Goal: Task Accomplishment & Management: Complete application form

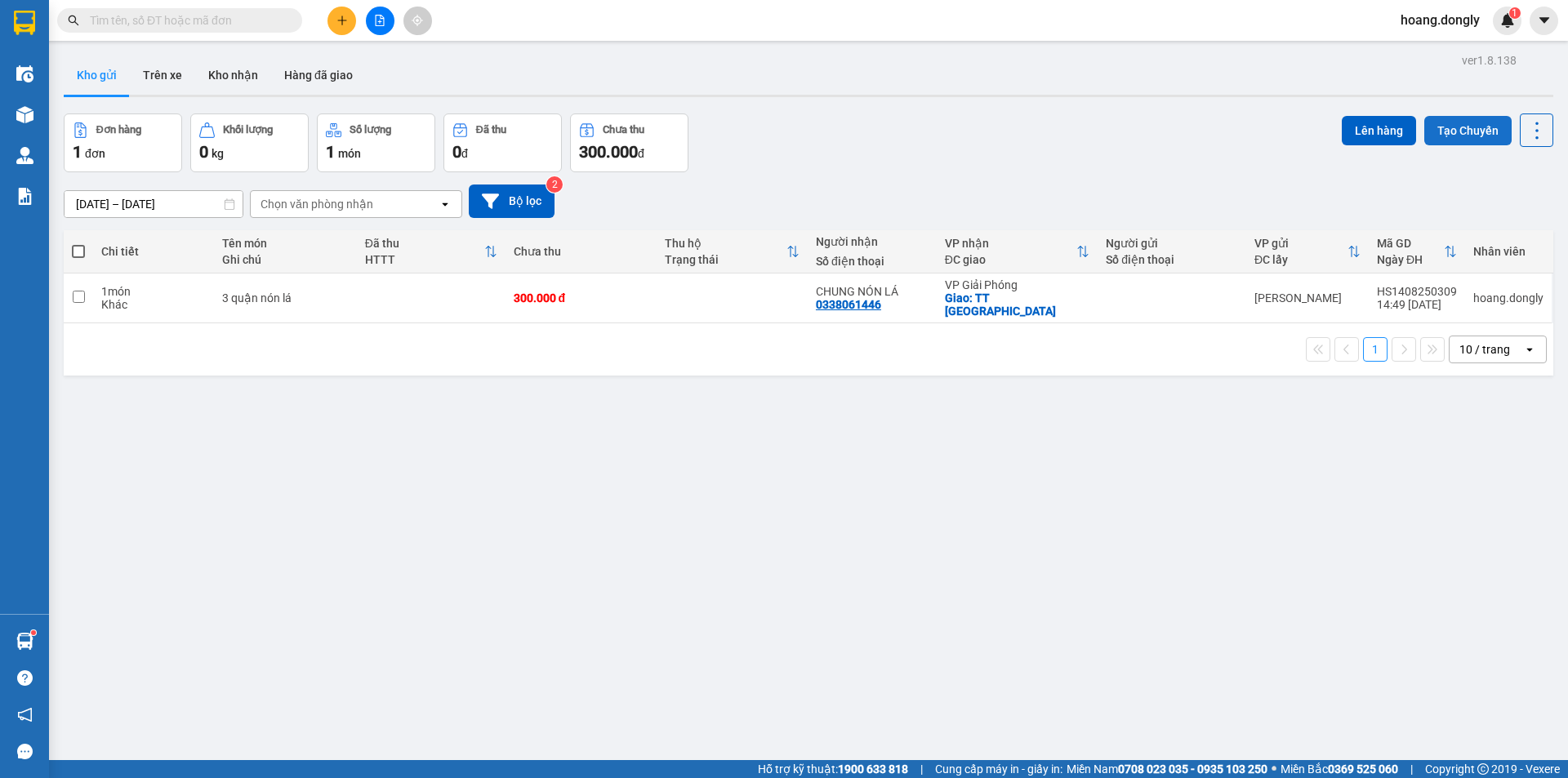
click at [1449, 127] on button "Tạo Chuyến" at bounding box center [1467, 130] width 87 height 29
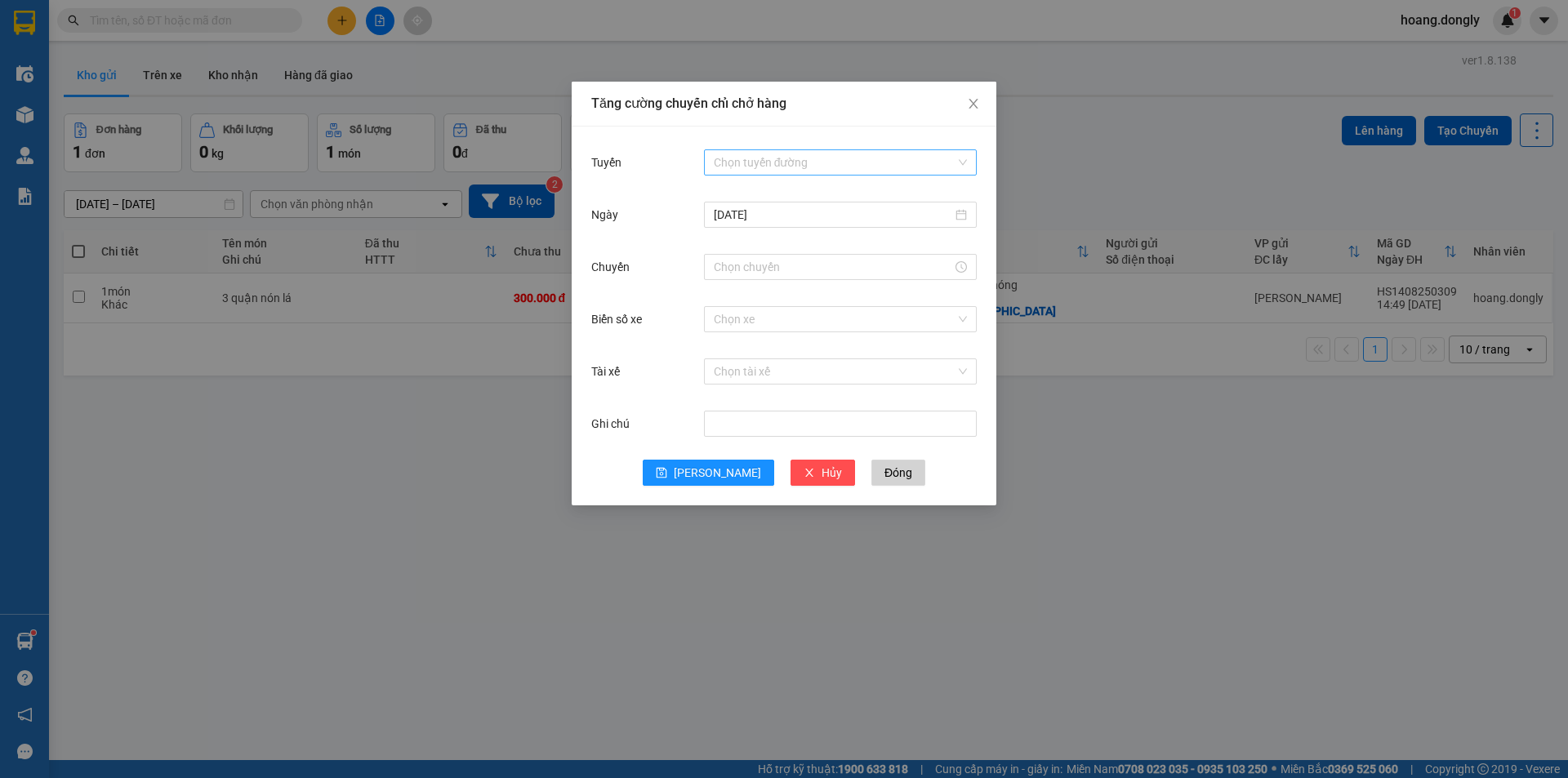
click at [967, 157] on div "Chọn tuyến đường" at bounding box center [841, 162] width 273 height 26
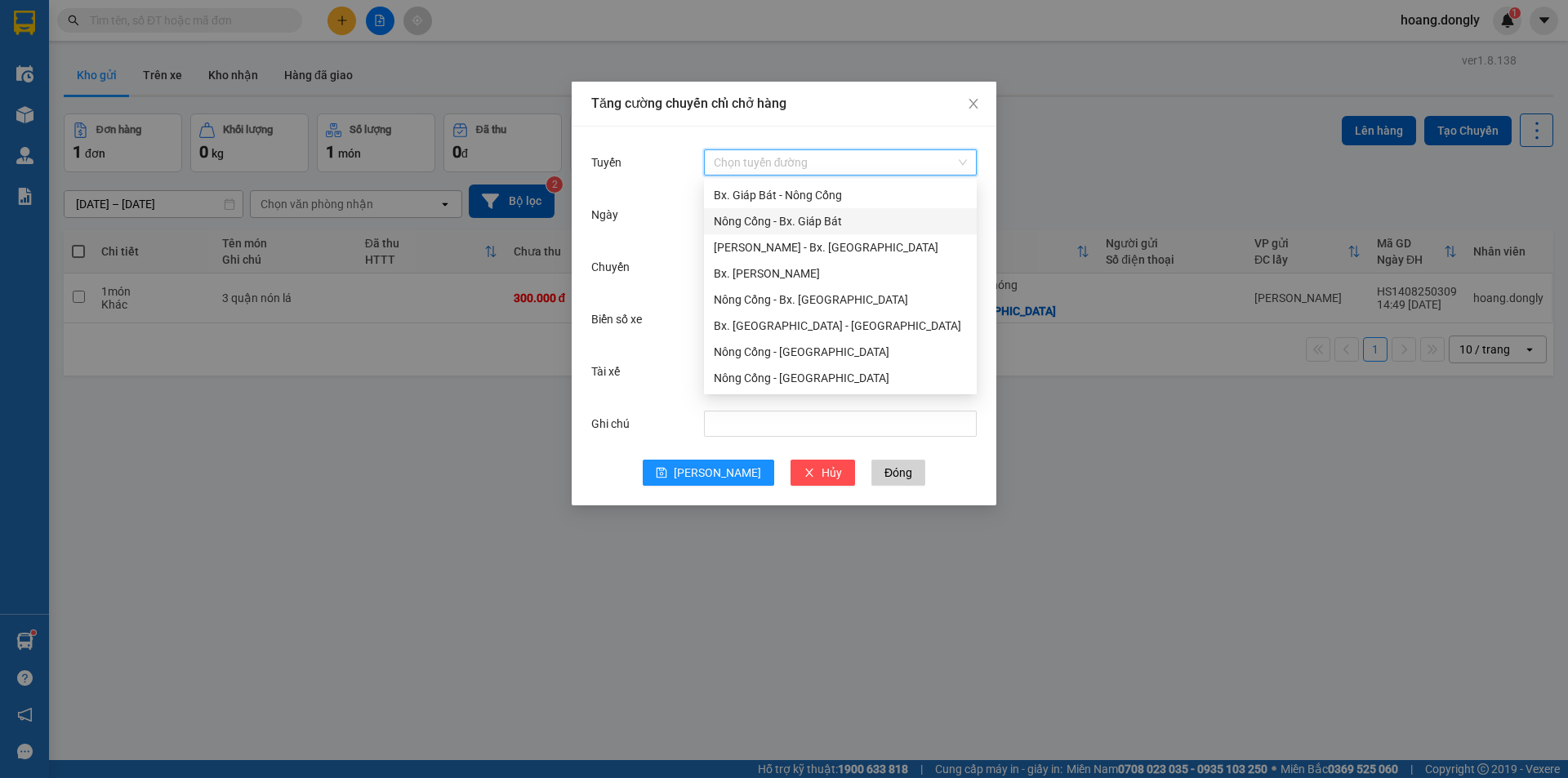
click at [777, 220] on div "Nông Cống - Bx. Giáp Bát" at bounding box center [840, 221] width 253 height 18
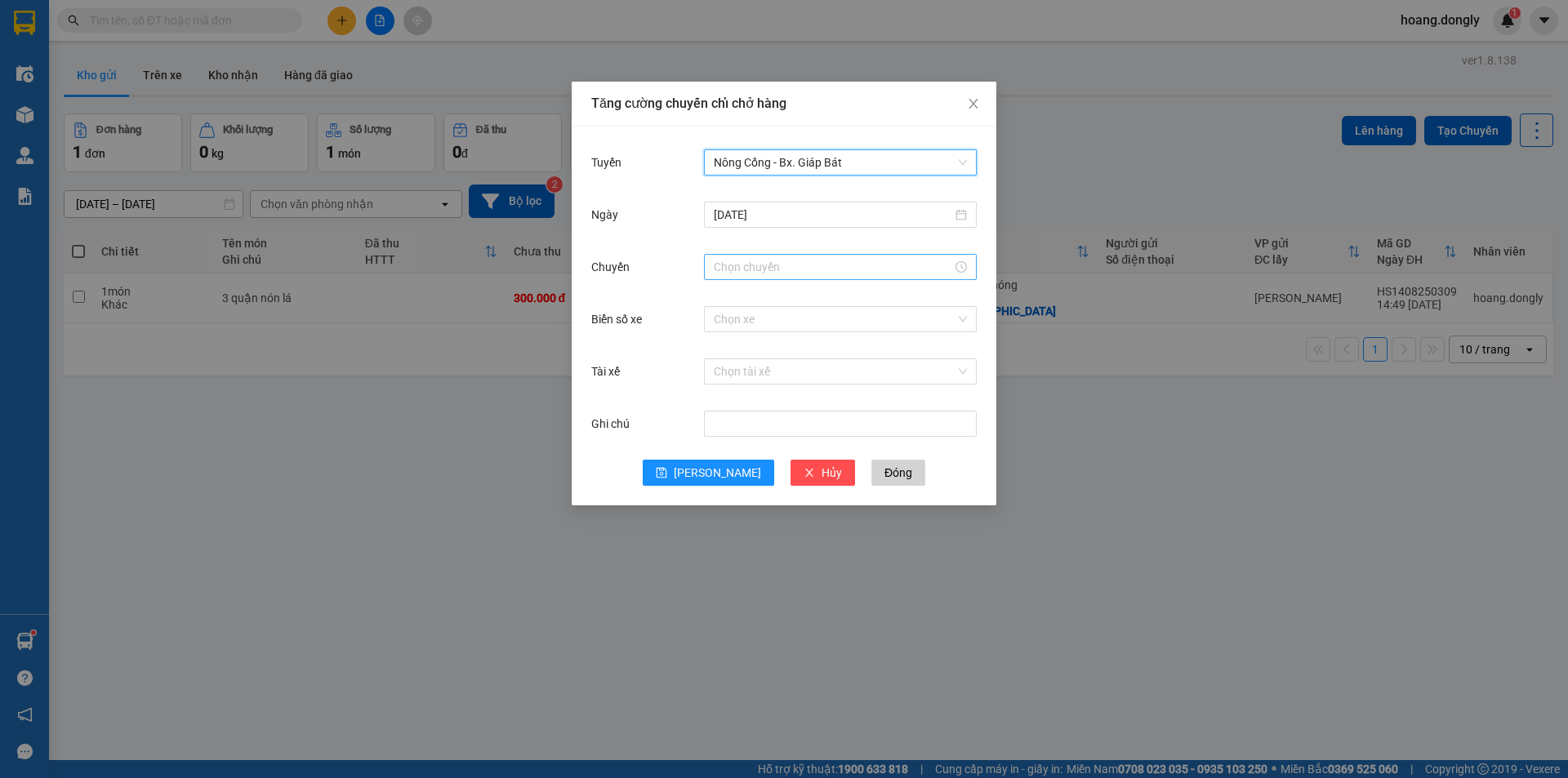
click at [960, 262] on div at bounding box center [840, 267] width 253 height 18
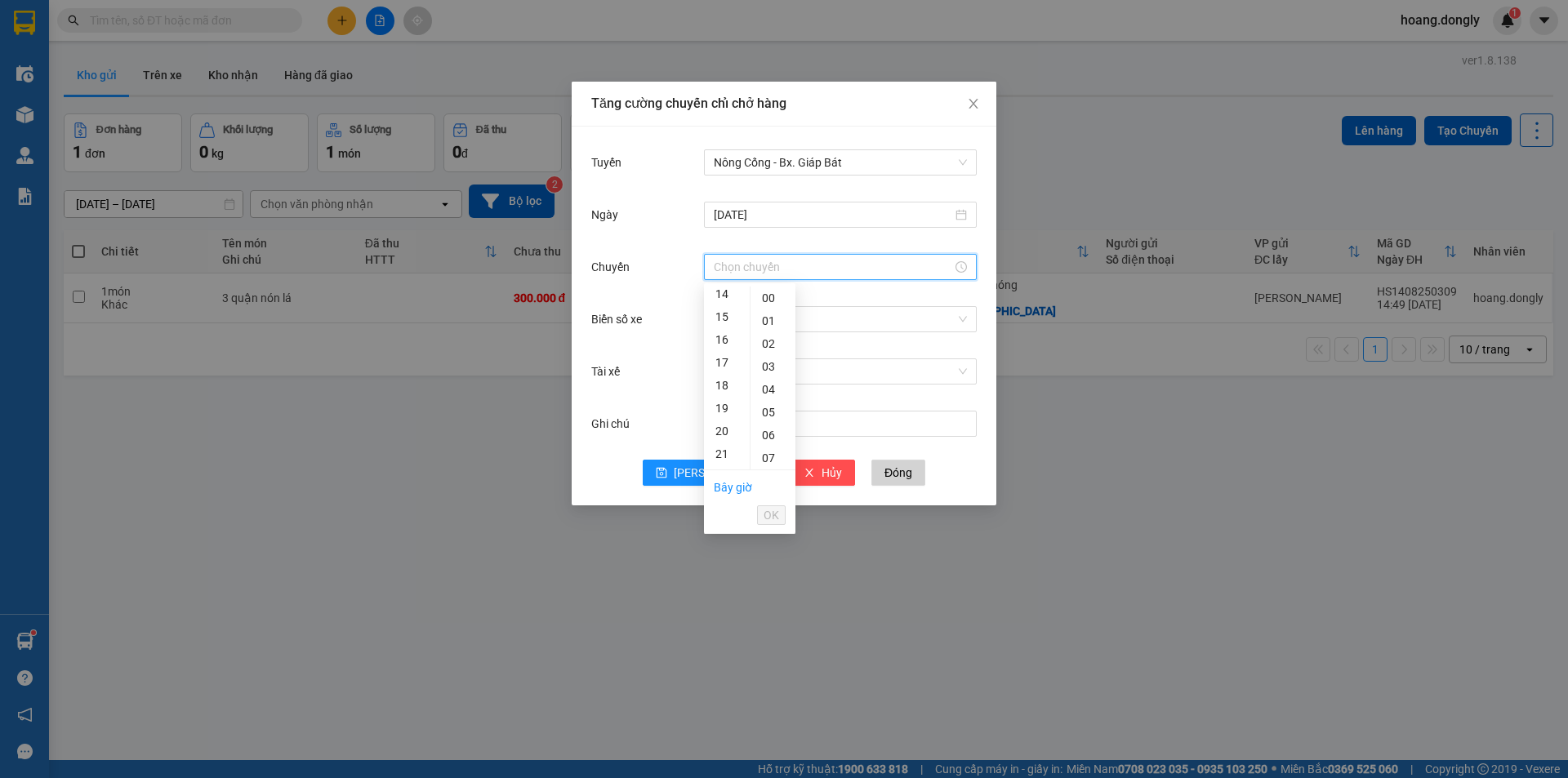
scroll to position [327, 0]
click at [722, 308] on div "15" at bounding box center [727, 313] width 46 height 22
click at [769, 396] on div "40" at bounding box center [773, 396] width 45 height 22
type input "15:40"
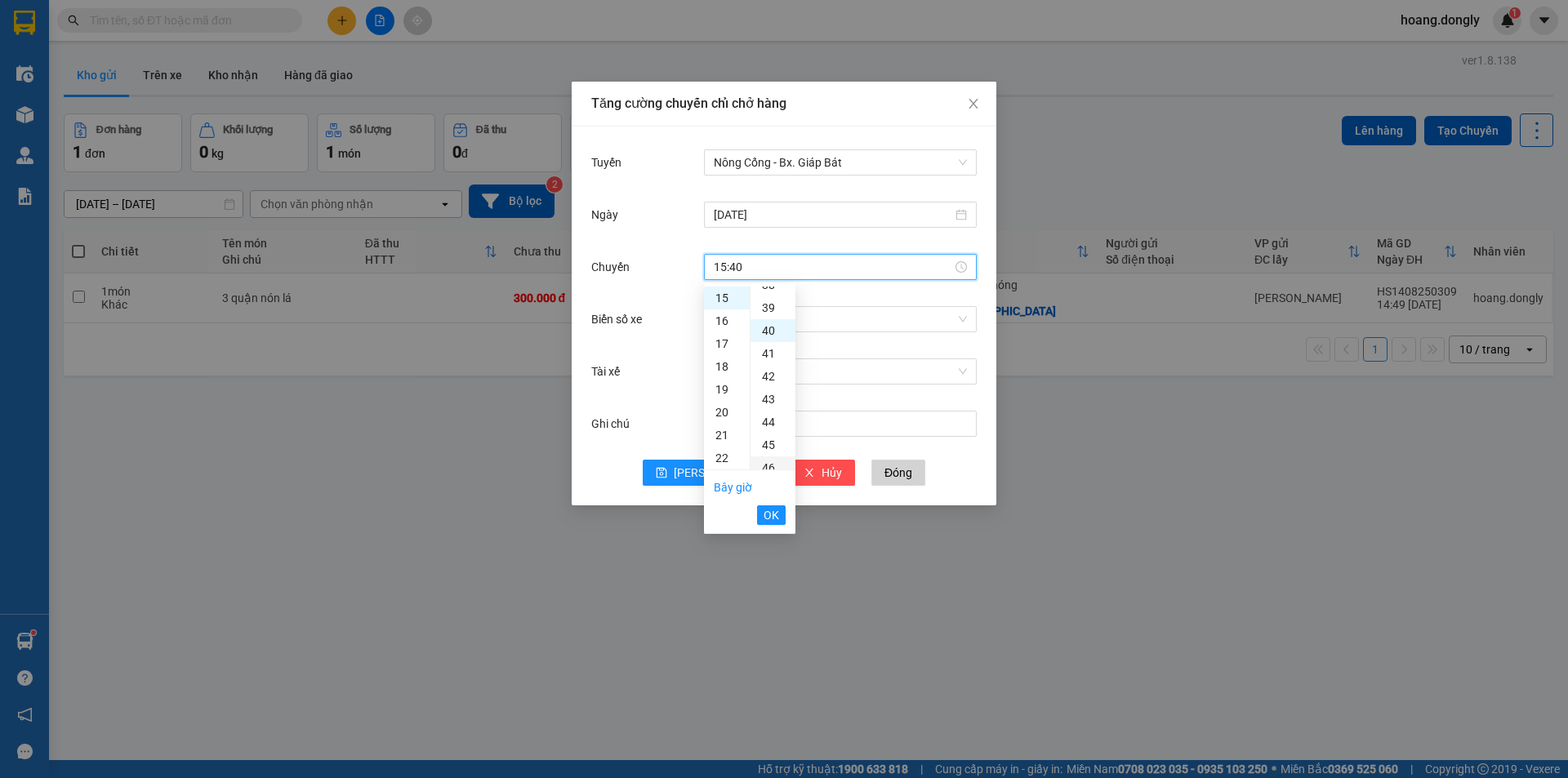
scroll to position [914, 0]
click at [773, 518] on span "OK" at bounding box center [771, 515] width 16 height 18
click at [785, 313] on input "Biển số xe" at bounding box center [834, 318] width 242 height 24
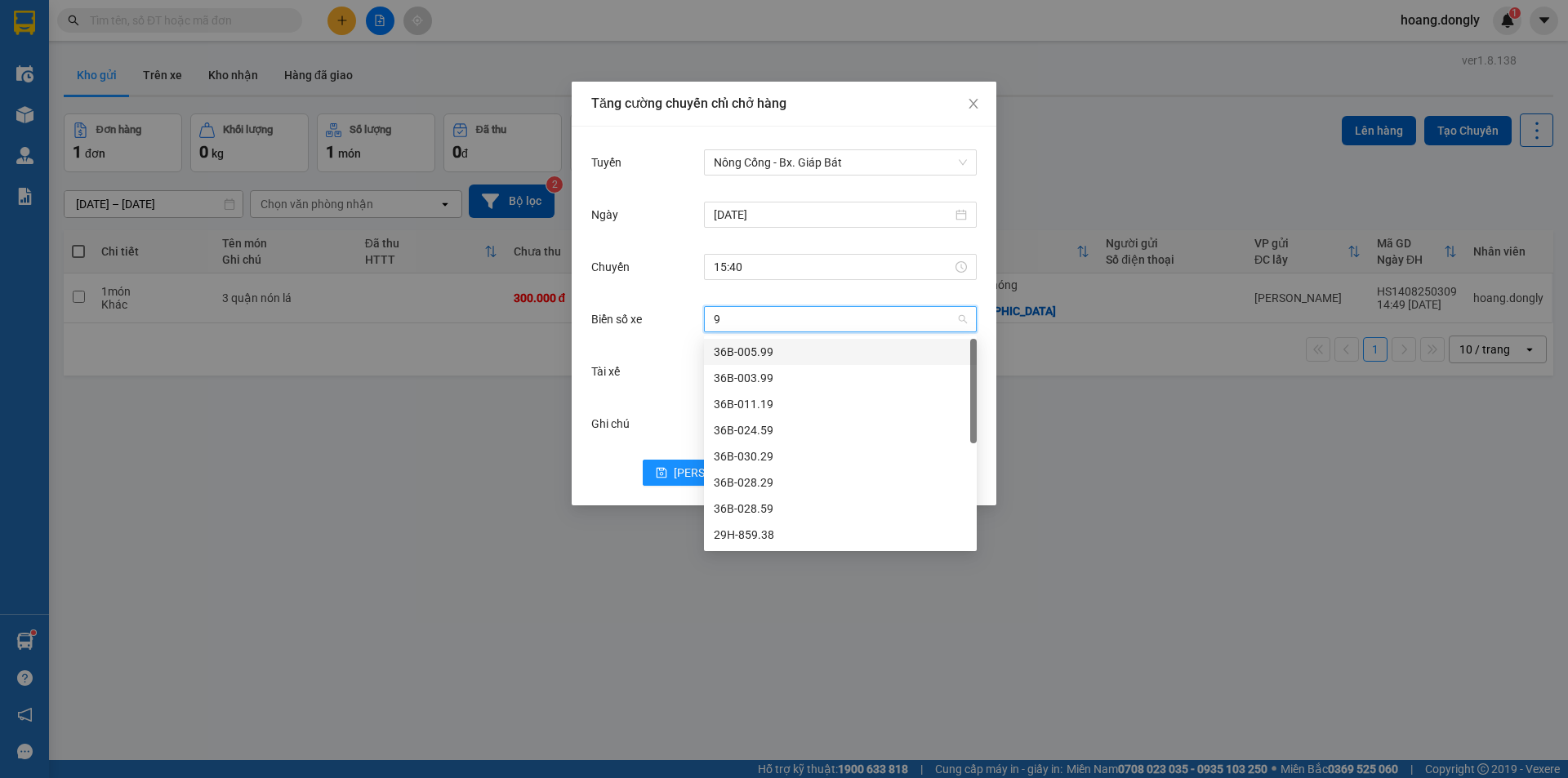
type input "90"
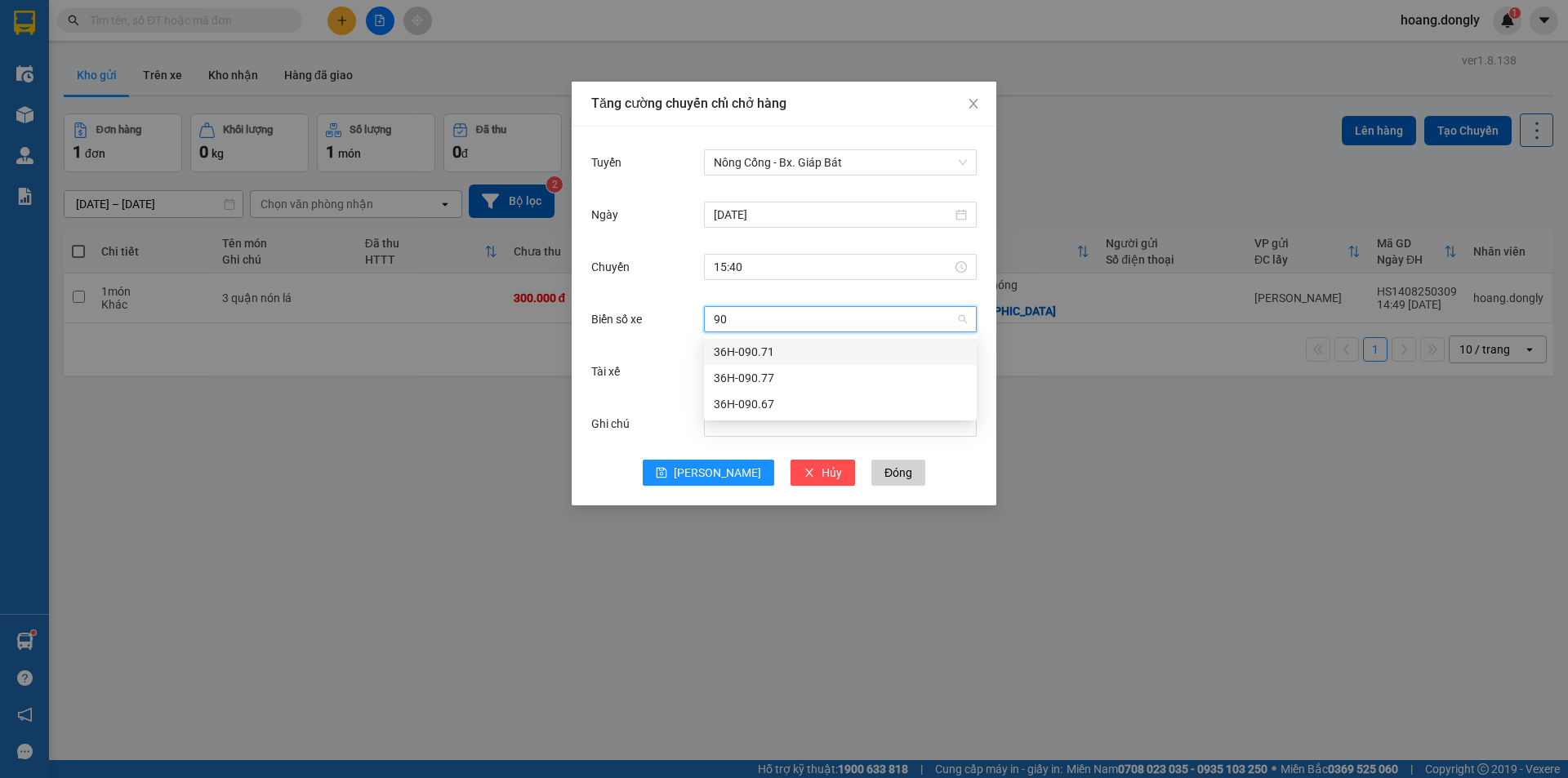
click at [761, 348] on div "36H-090.71" at bounding box center [840, 352] width 253 height 18
click at [763, 377] on input "Tài xế" at bounding box center [834, 371] width 242 height 24
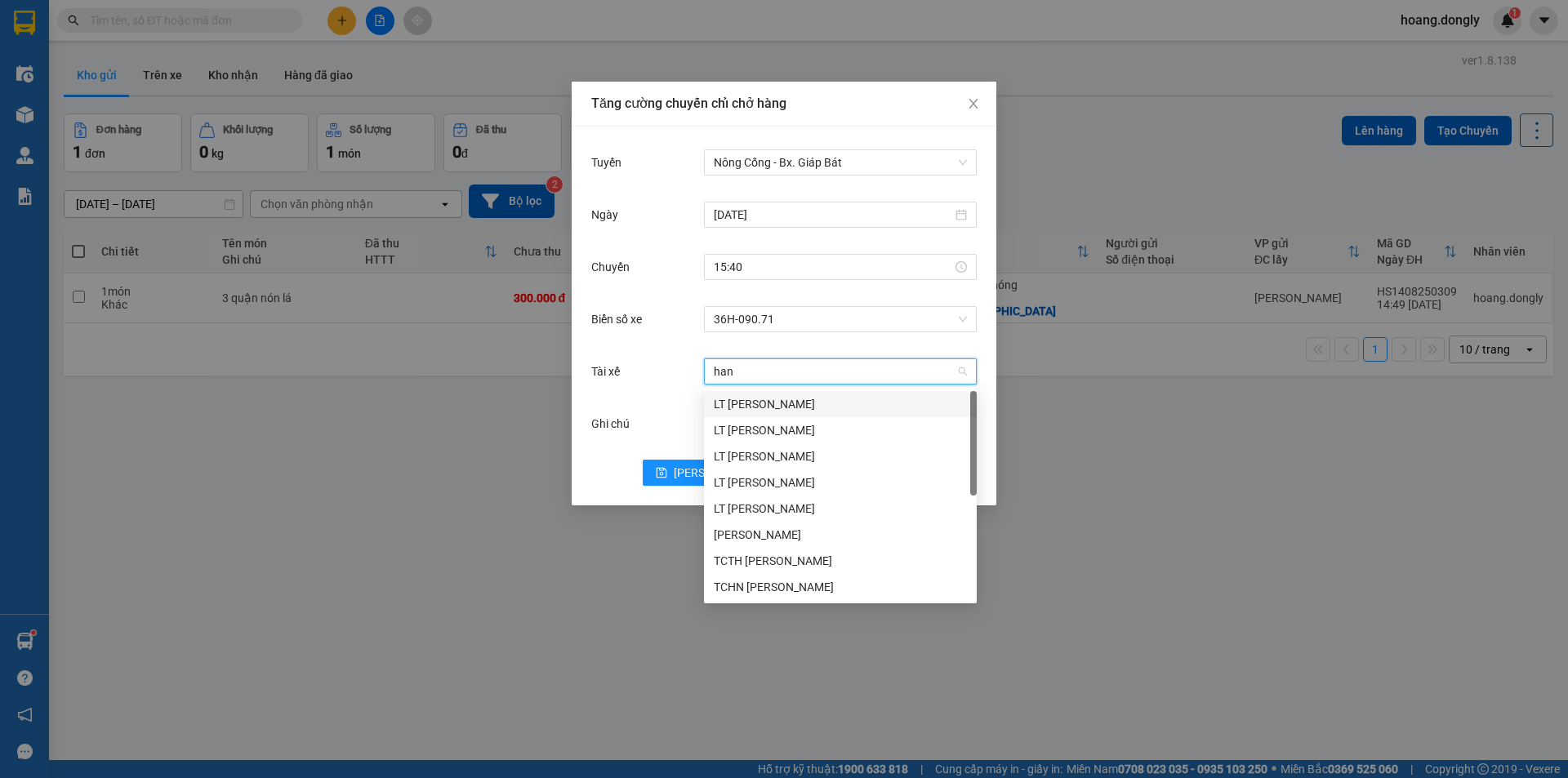
type input "hanh"
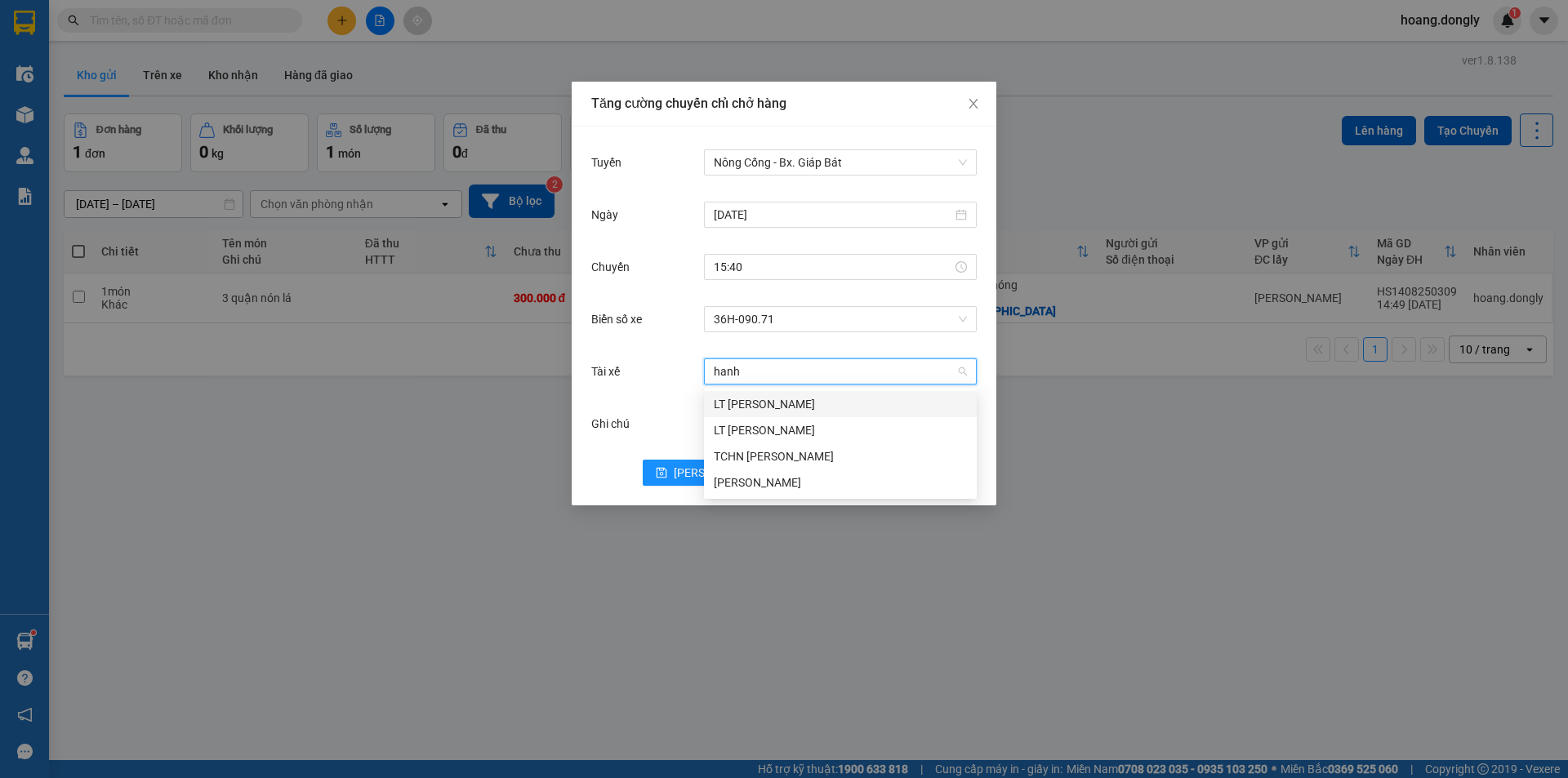
click at [768, 485] on div "[PERSON_NAME]" at bounding box center [840, 483] width 253 height 18
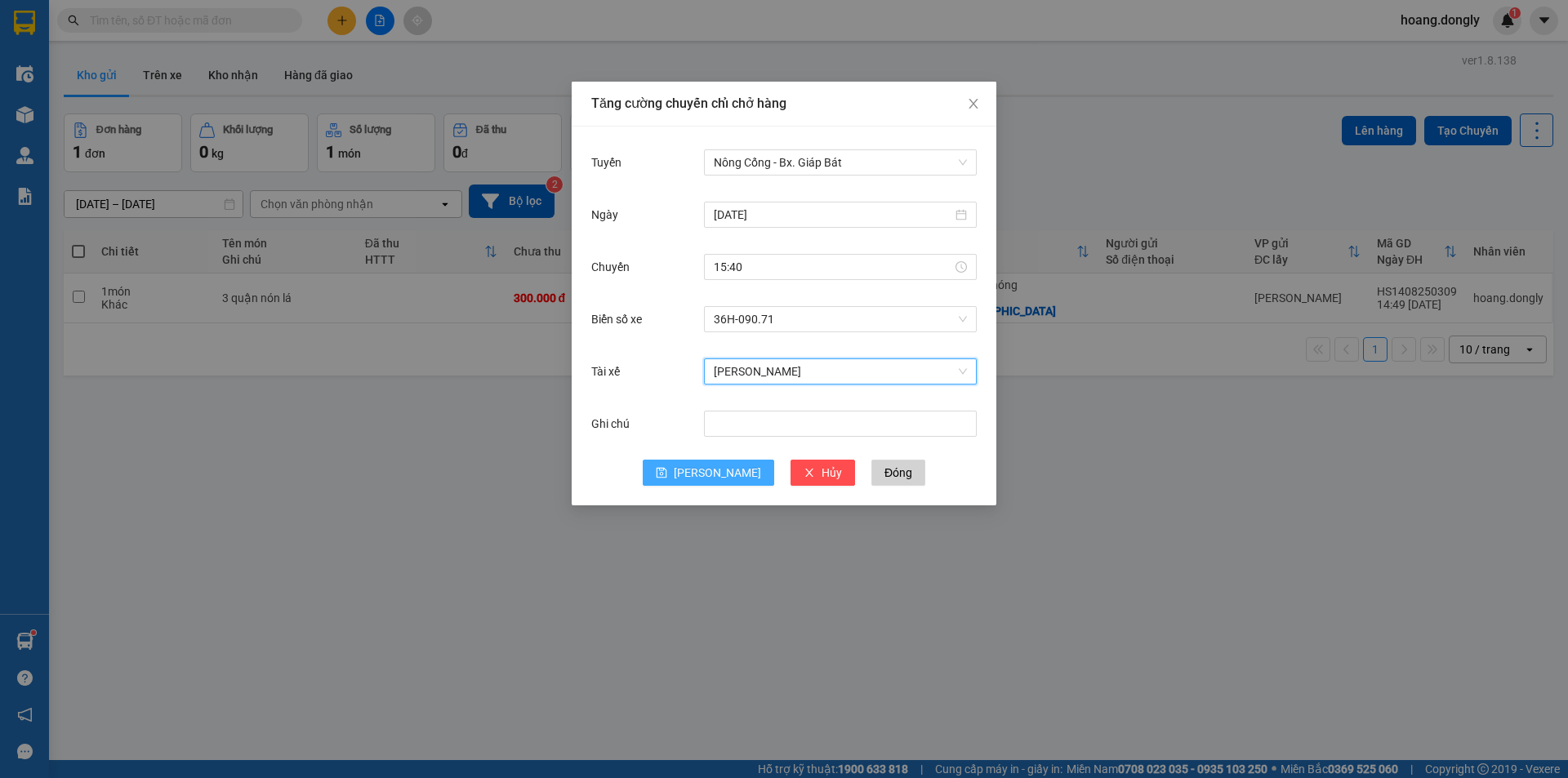
click at [714, 476] on span "[PERSON_NAME]" at bounding box center [717, 473] width 87 height 18
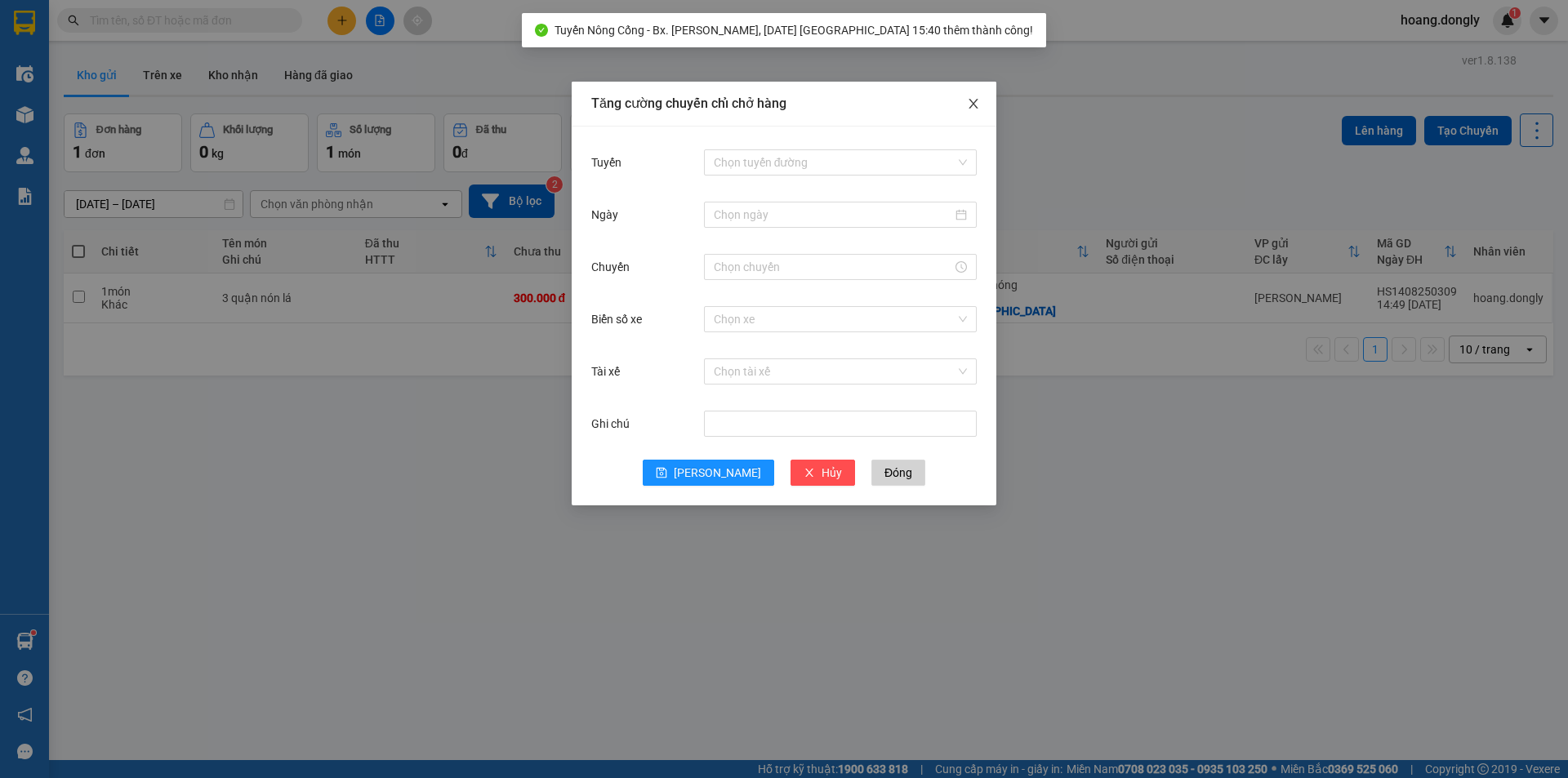
click at [980, 97] on span "Close" at bounding box center [973, 104] width 46 height 46
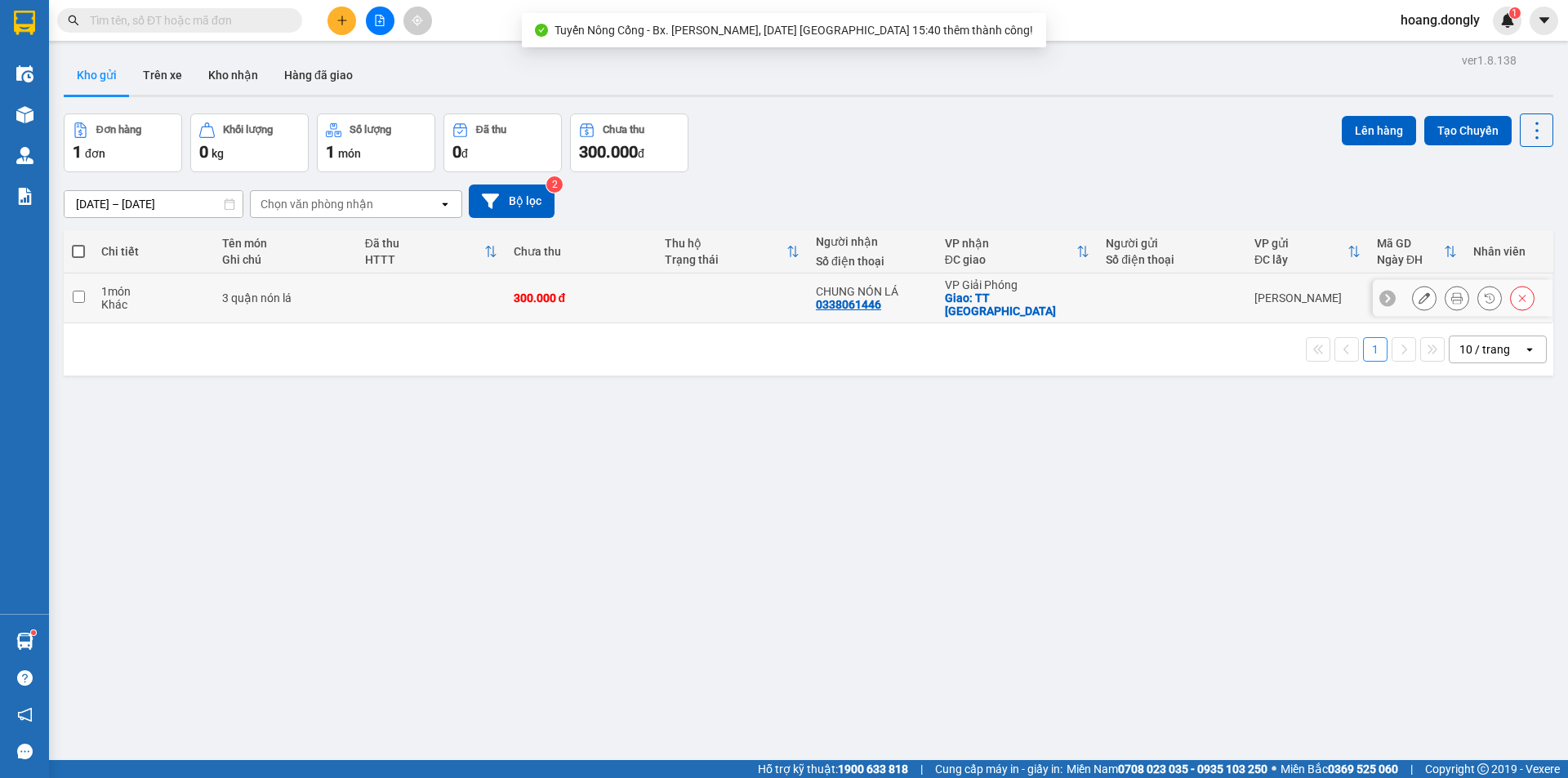
drag, startPoint x: 604, startPoint y: 300, endPoint x: 910, endPoint y: 271, distance: 307.4
click at [604, 300] on td "300.000 đ" at bounding box center [581, 298] width 151 height 50
checkbox input "true"
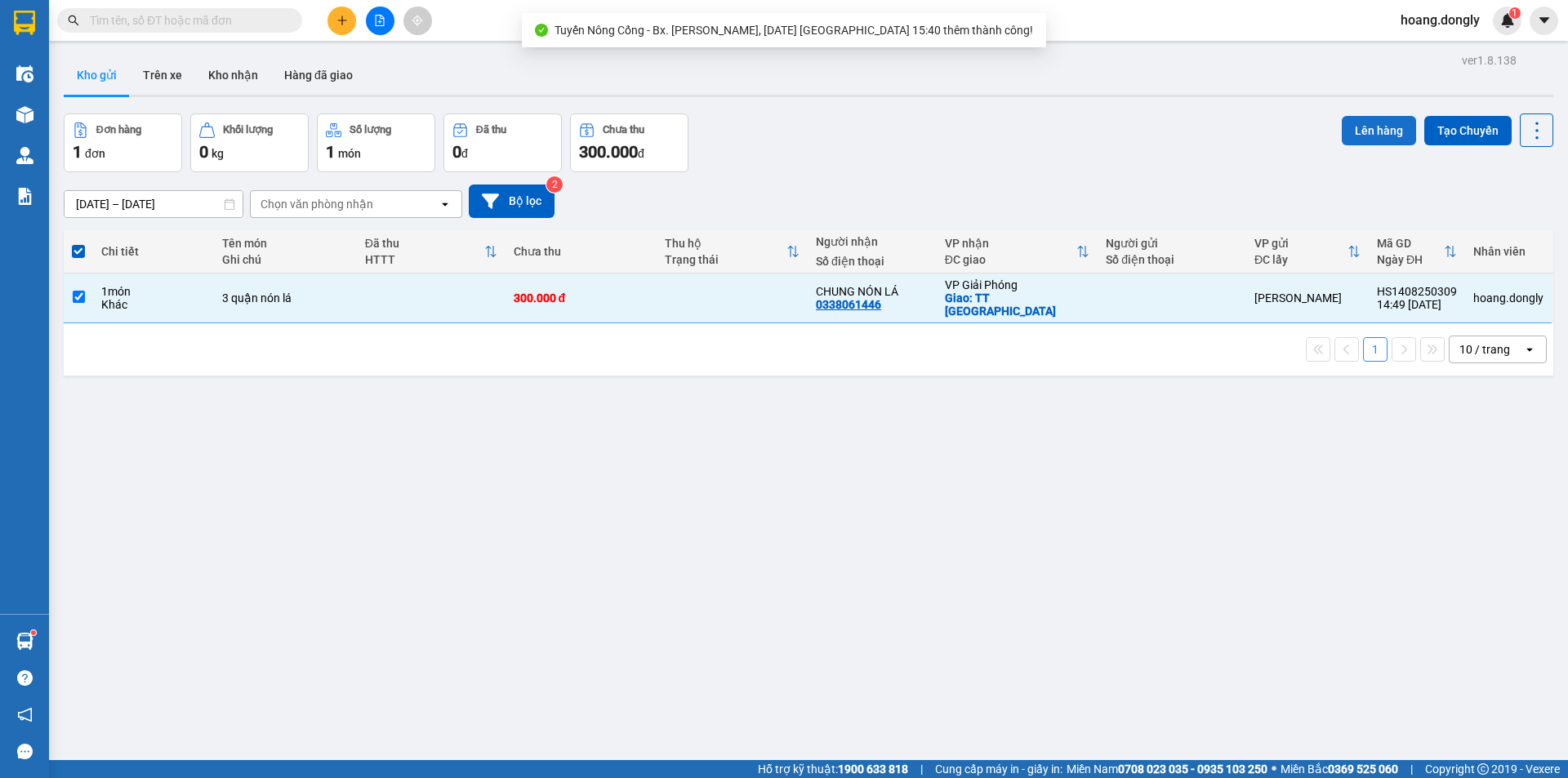
click at [1379, 126] on button "Lên hàng" at bounding box center [1378, 130] width 74 height 29
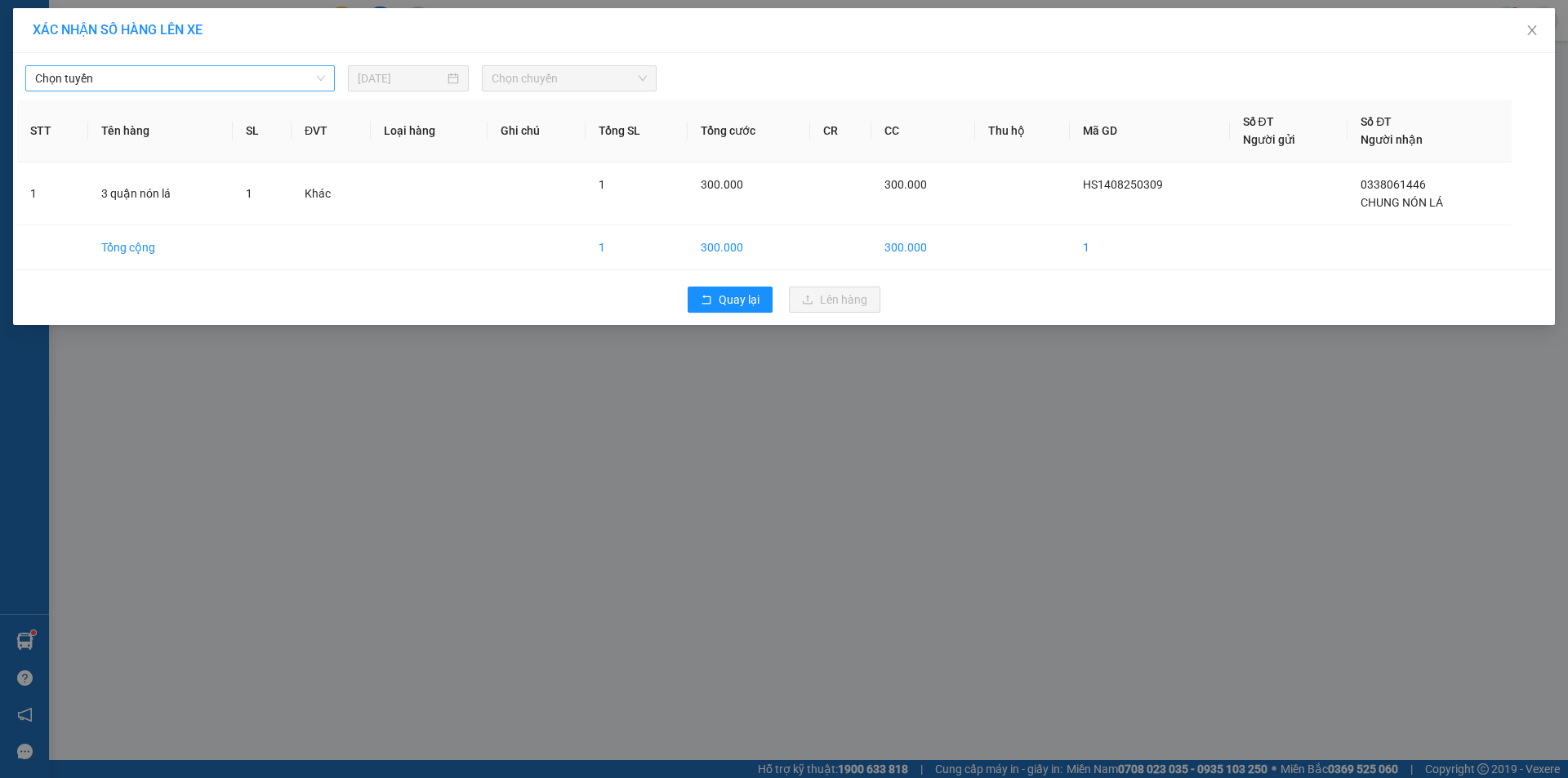
click at [321, 76] on span "Chọn tuyến" at bounding box center [180, 78] width 290 height 24
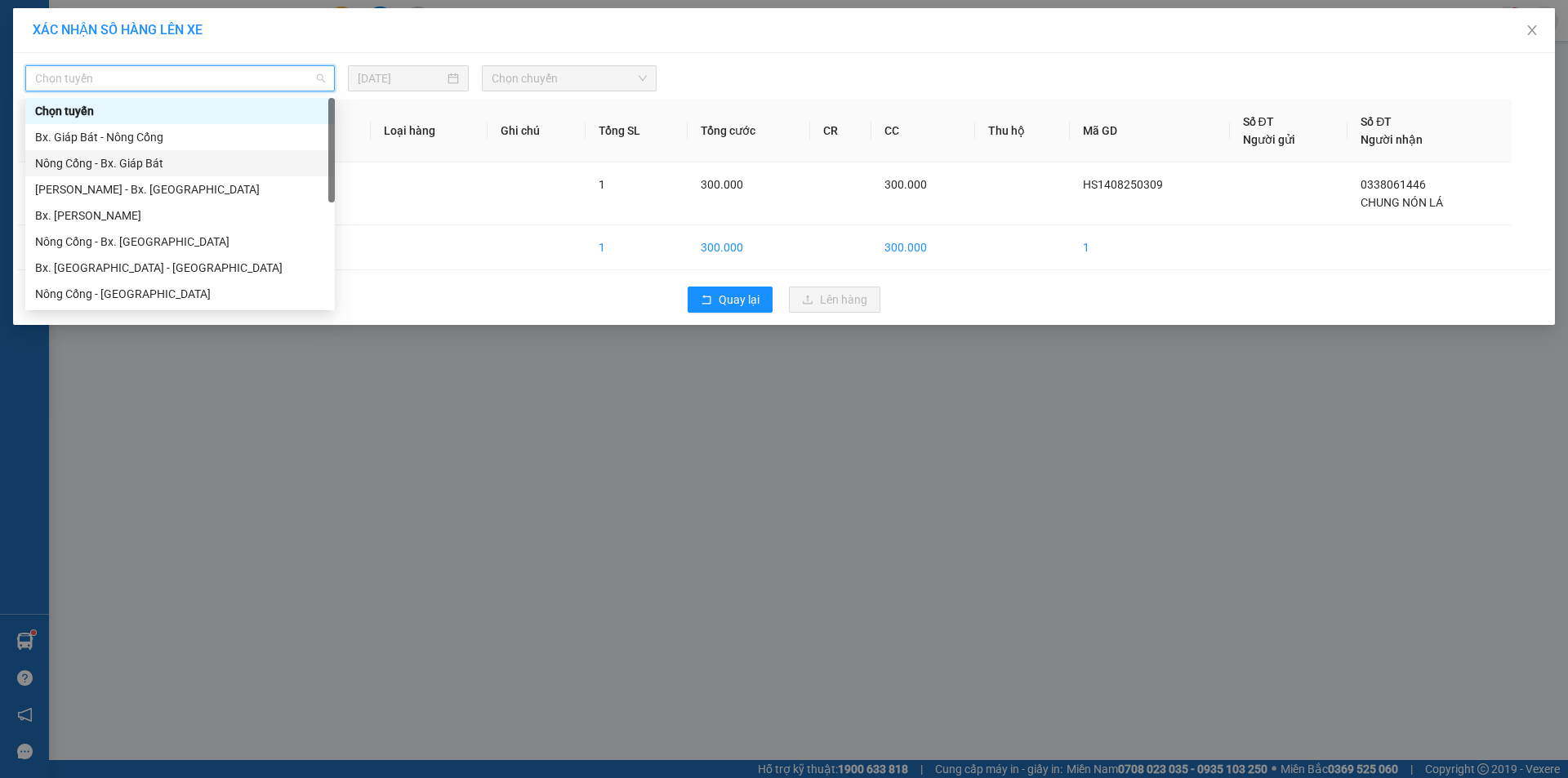
drag, startPoint x: 138, startPoint y: 162, endPoint x: 378, endPoint y: 128, distance: 242.4
click at [138, 161] on div "Nông Cống - Bx. Giáp Bát" at bounding box center [180, 164] width 290 height 18
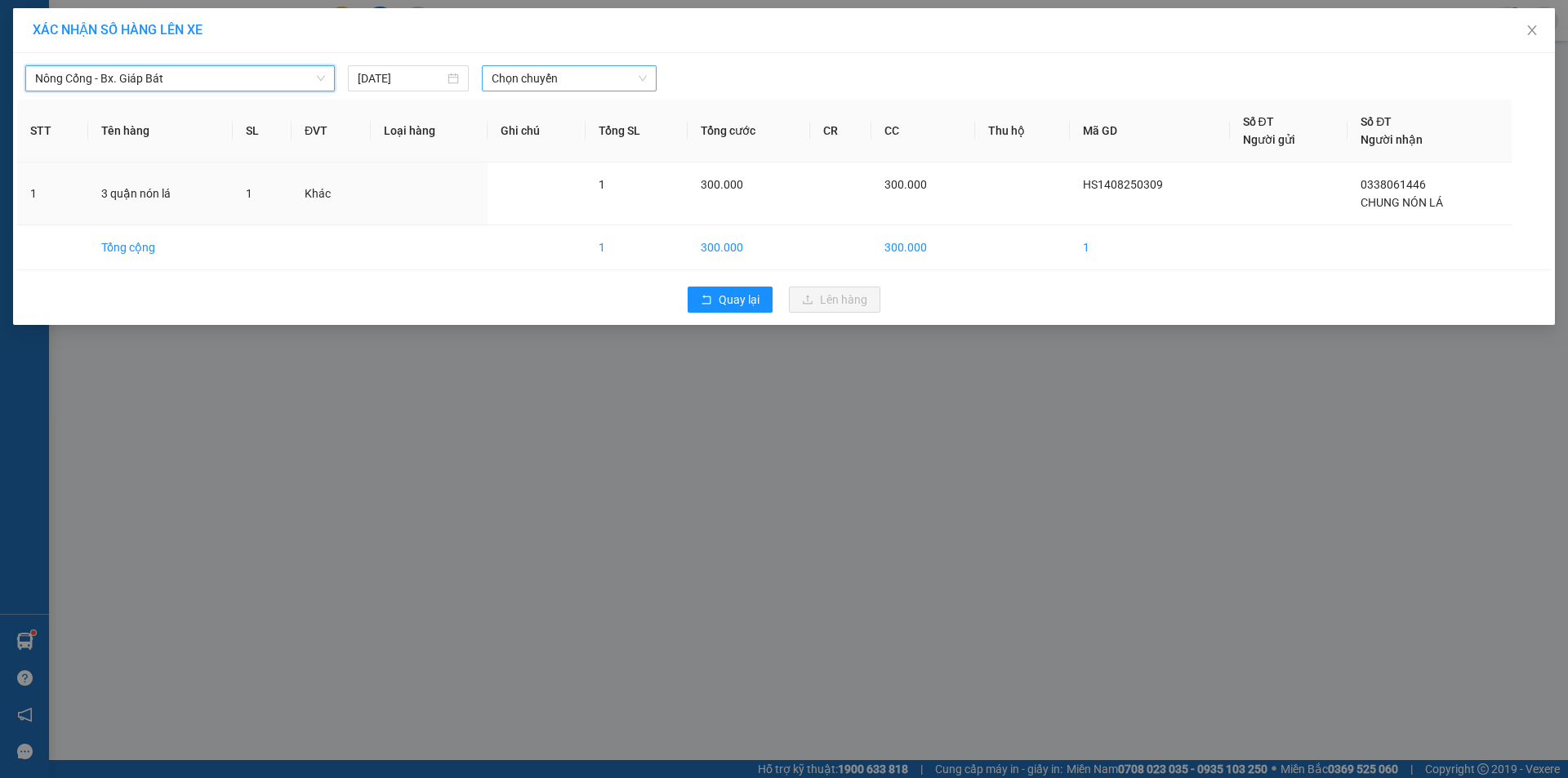
click at [641, 76] on span "Chọn chuyến" at bounding box center [569, 78] width 155 height 24
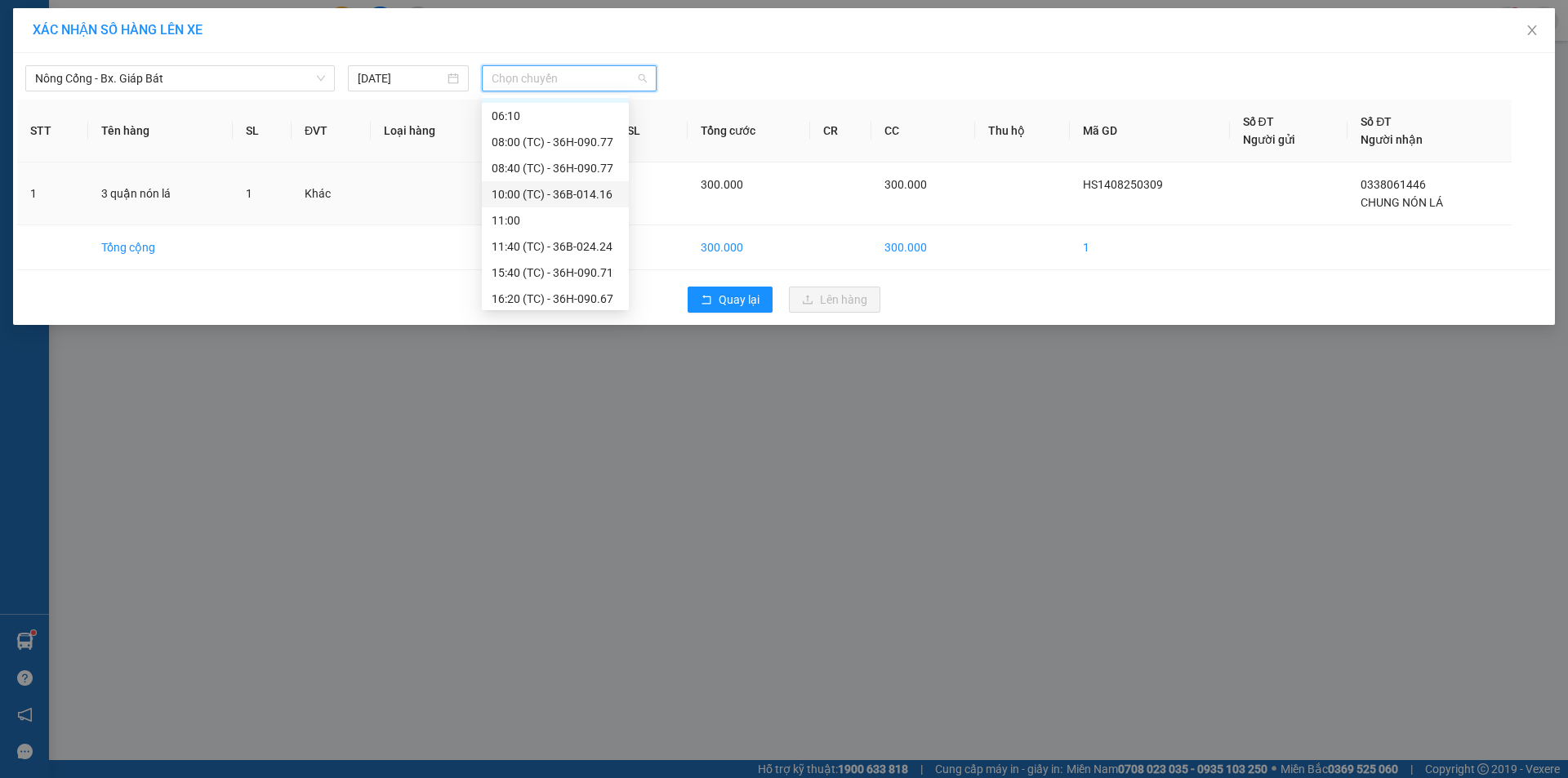
scroll to position [26, 0]
click at [583, 266] on div "15:40 (TC) - 36H-090.71" at bounding box center [555, 268] width 127 height 18
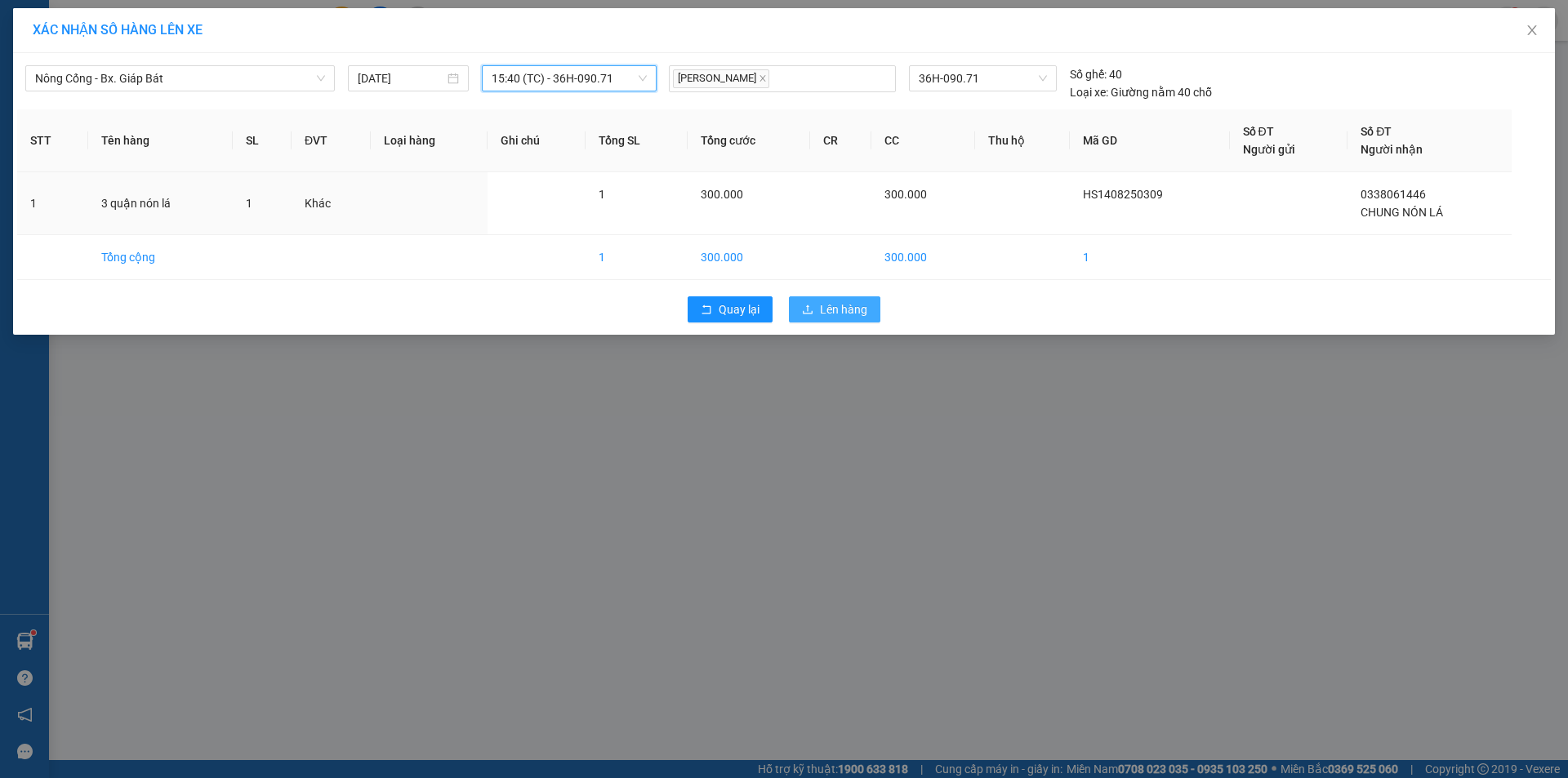
click at [853, 308] on span "Lên hàng" at bounding box center [843, 309] width 47 height 18
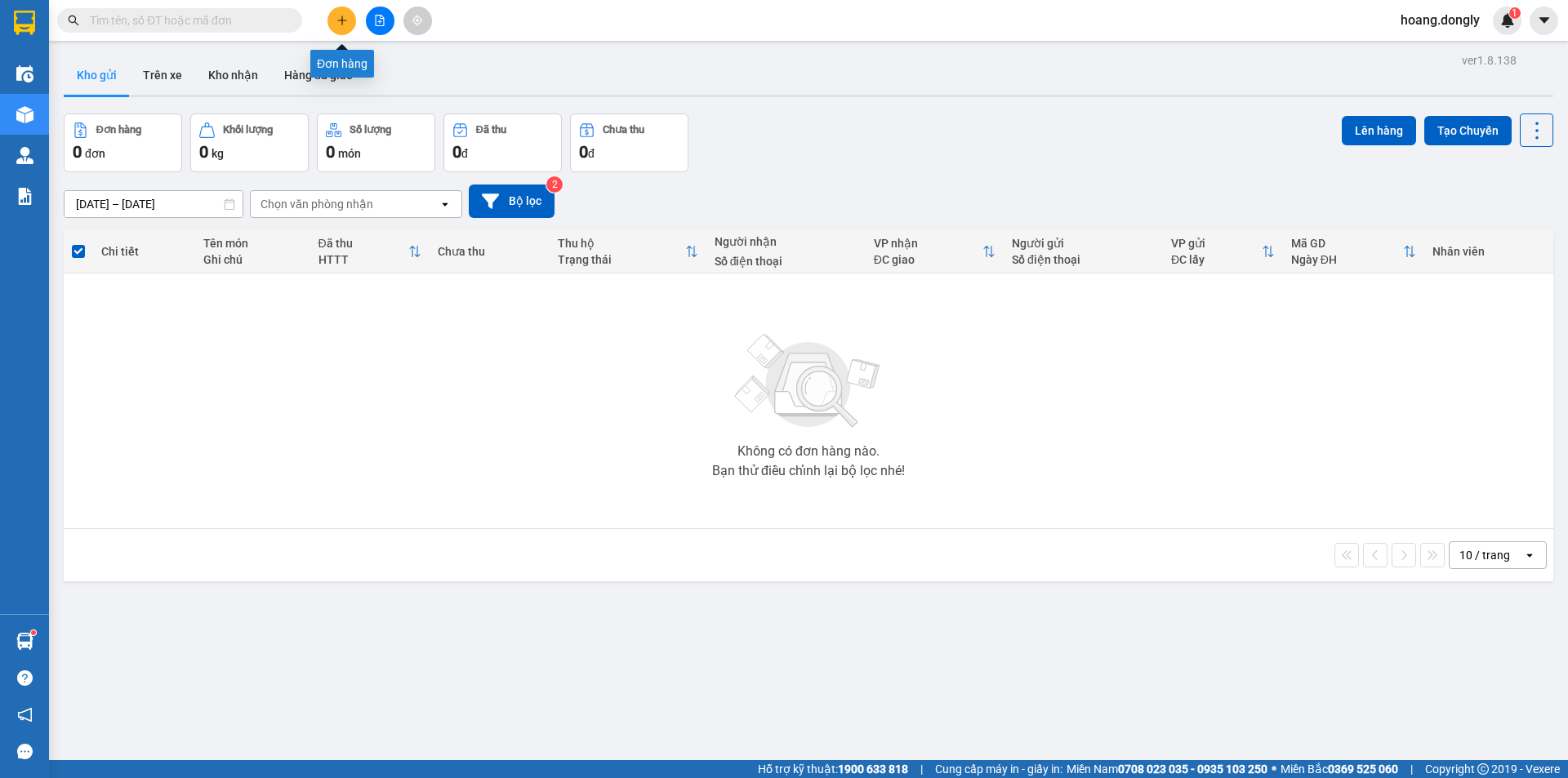
click at [337, 17] on icon "plus" at bounding box center [343, 21] width 12 height 12
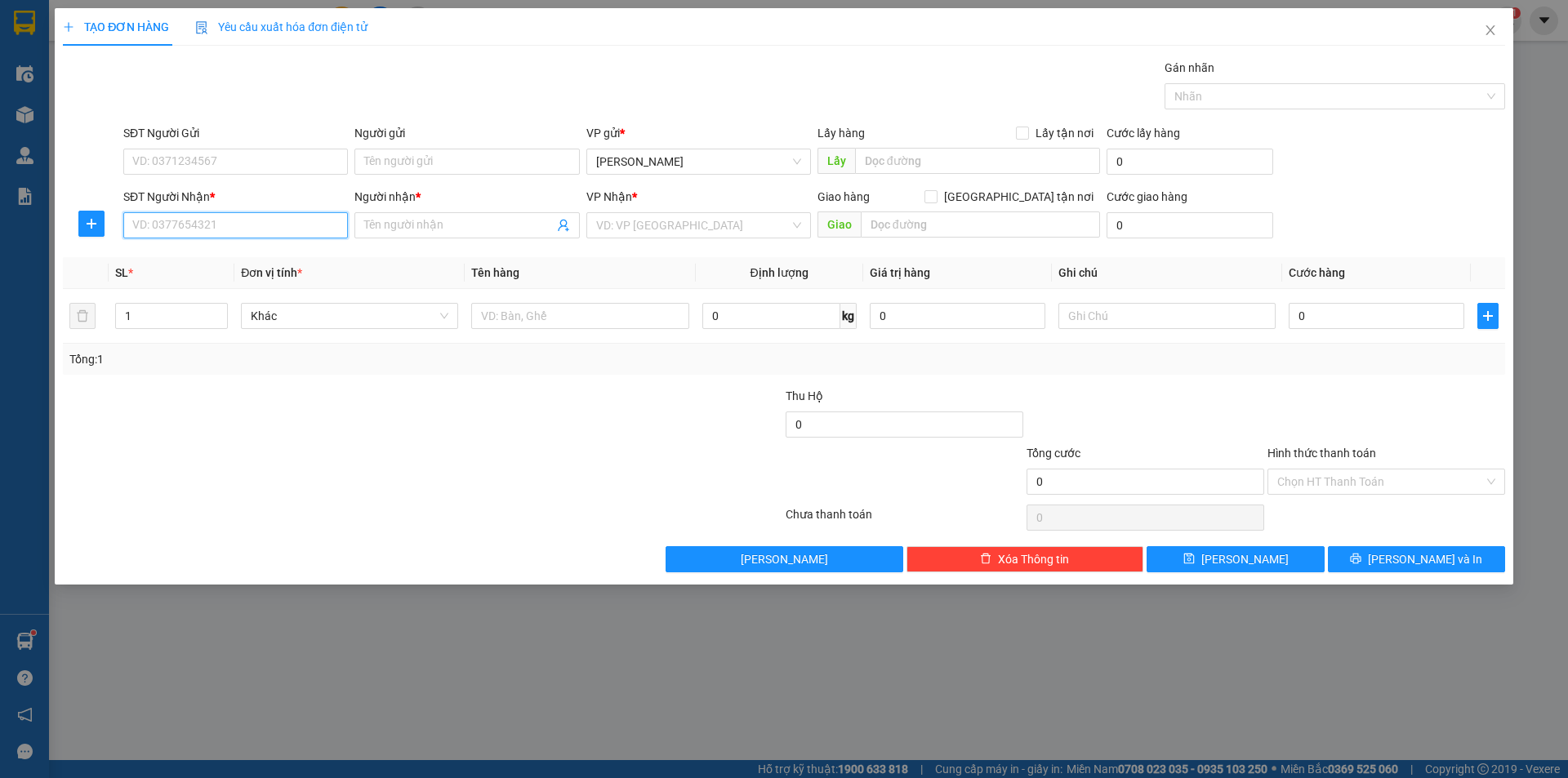
click at [246, 222] on input "SĐT Người Nhận *" at bounding box center [235, 224] width 224 height 26
type input "0373738897"
click at [422, 217] on input "Người nhận *" at bounding box center [458, 225] width 189 height 18
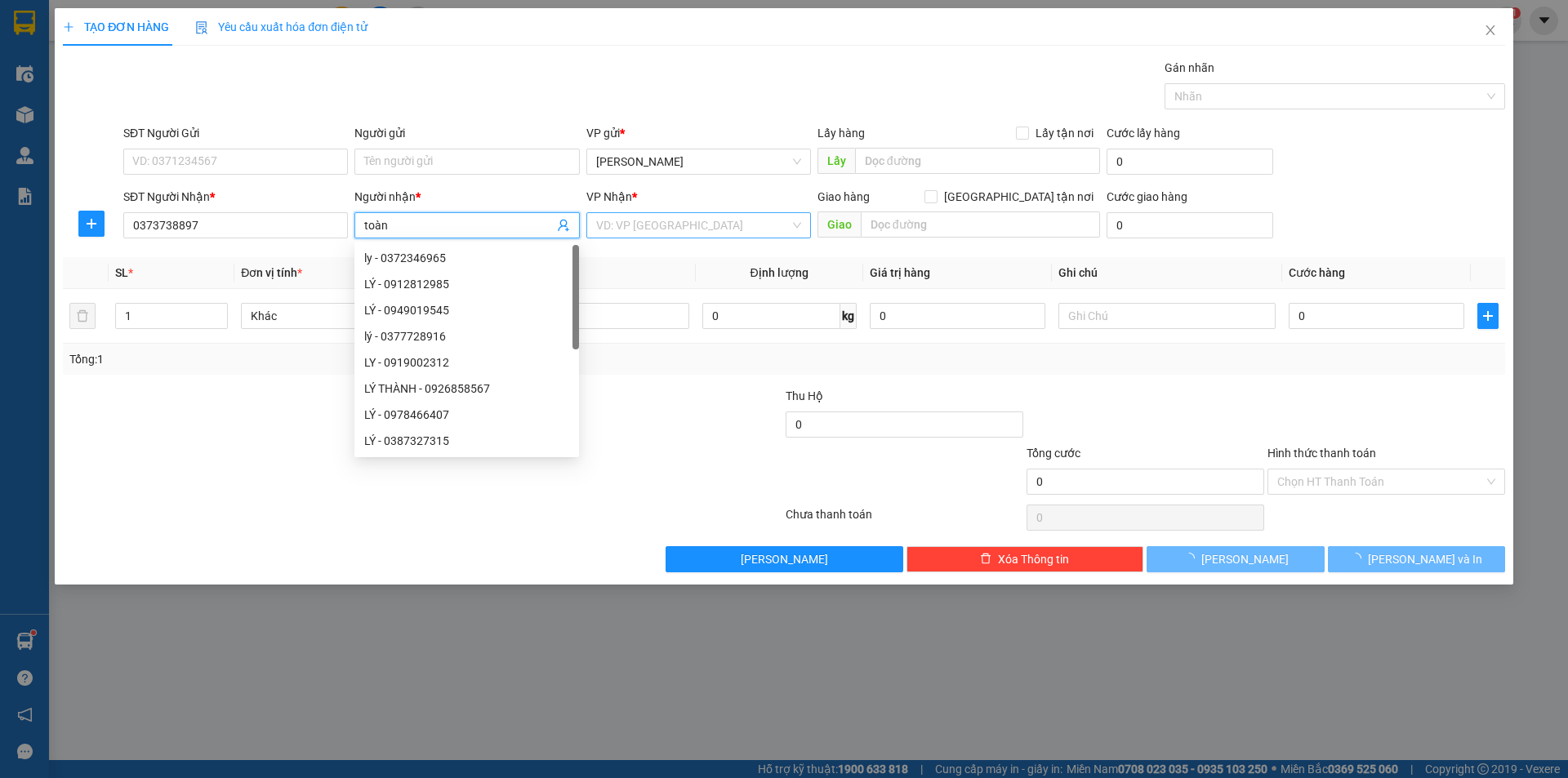
type input "toàn"
click at [665, 222] on input "search" at bounding box center [693, 224] width 194 height 24
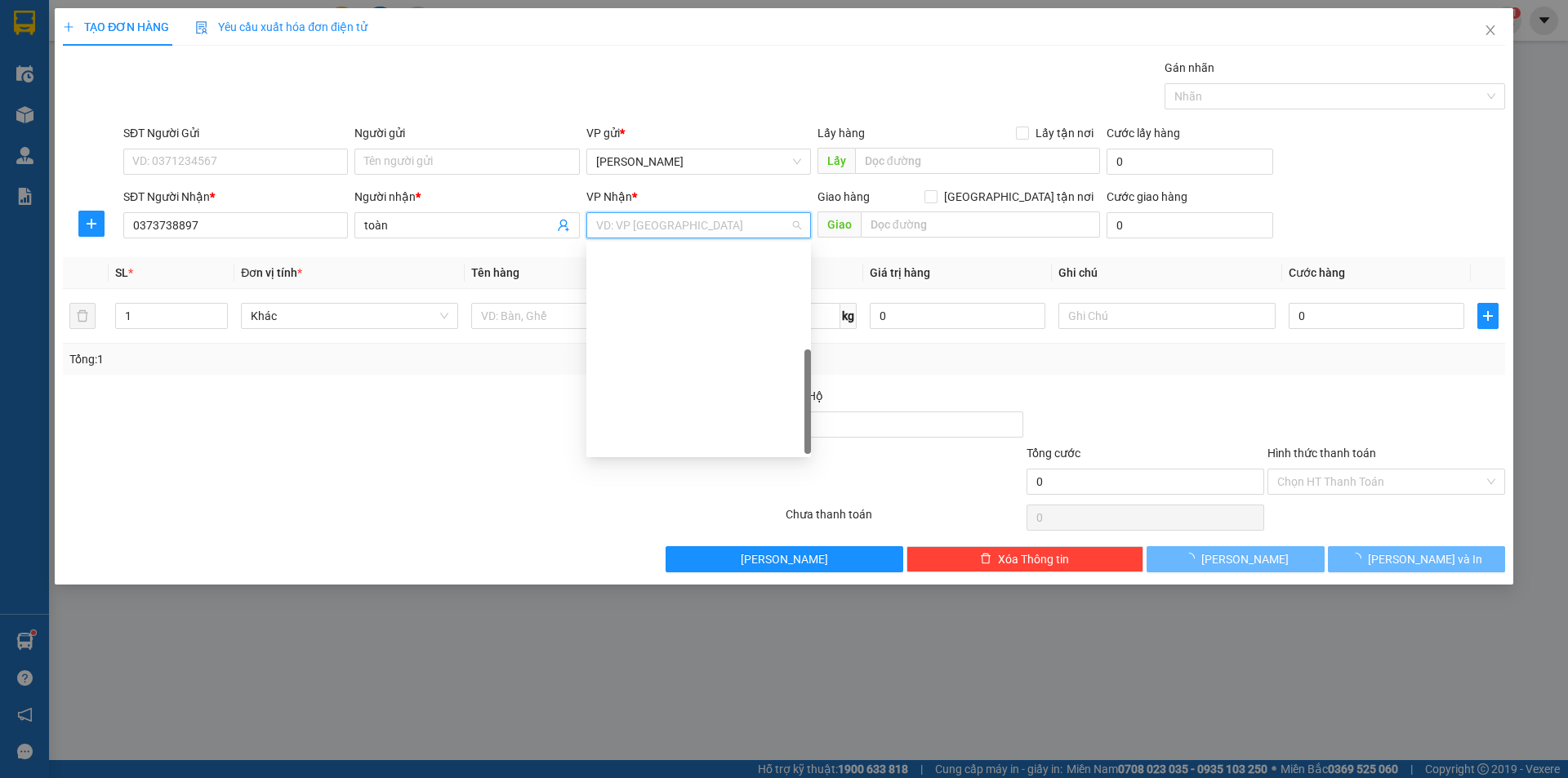
scroll to position [235, 0]
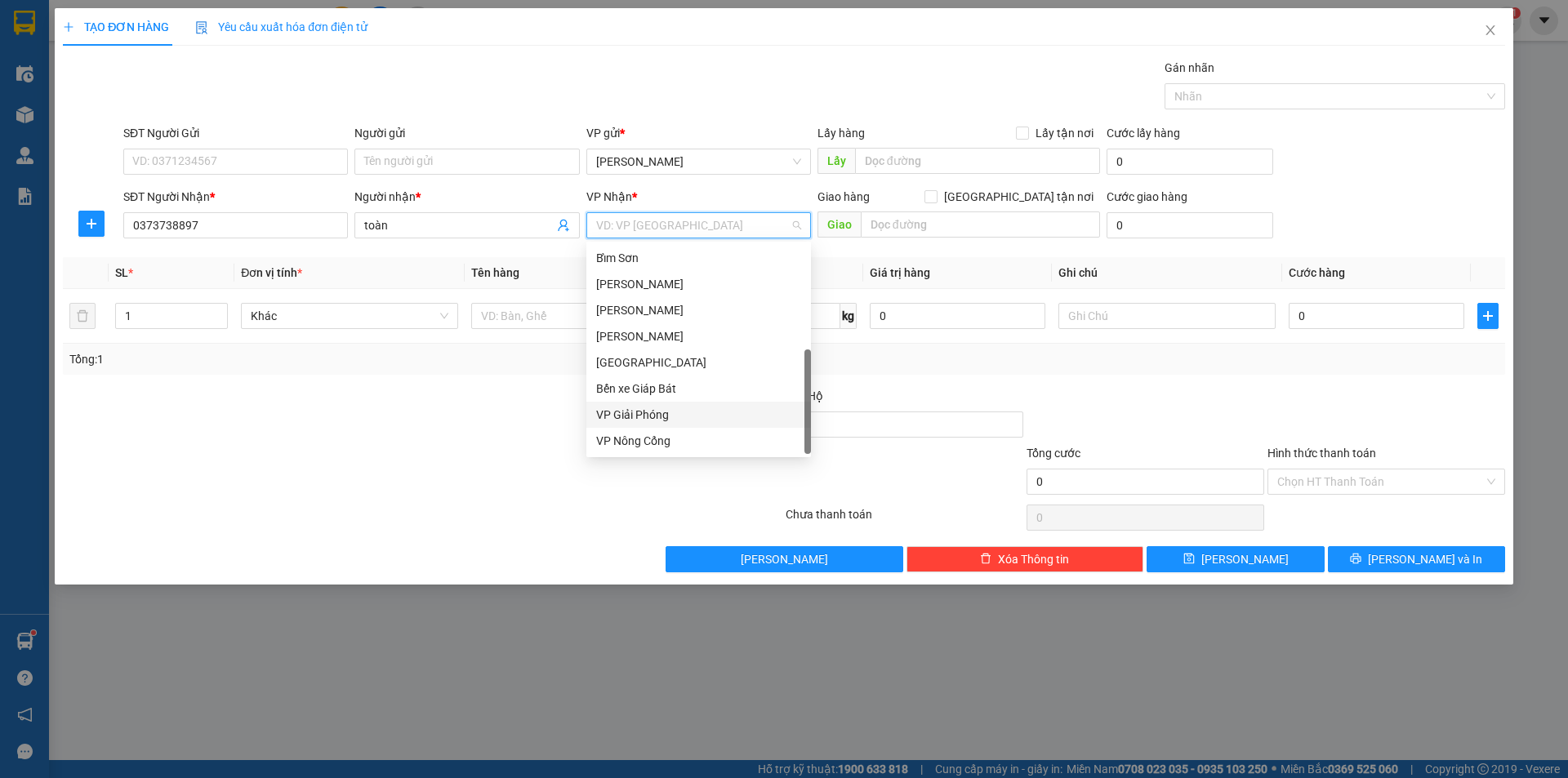
click at [653, 422] on div "VP Giải Phóng" at bounding box center [698, 415] width 205 height 18
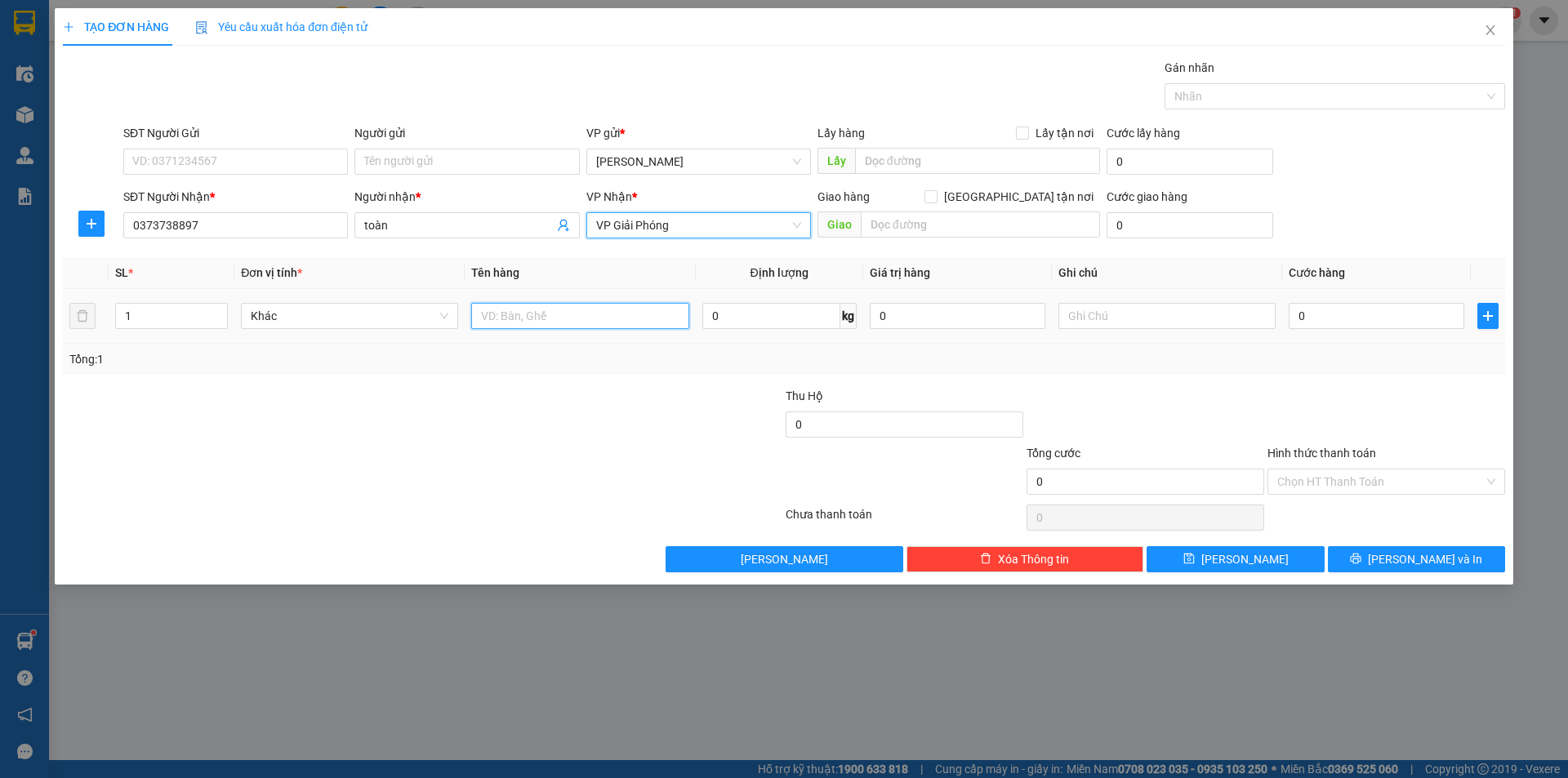
click at [521, 315] on input "text" at bounding box center [579, 315] width 217 height 26
type input "1 thùng xốp"
click at [1294, 315] on input "0" at bounding box center [1376, 315] width 175 height 26
click at [1291, 316] on input "0" at bounding box center [1376, 315] width 175 height 26
type input "50"
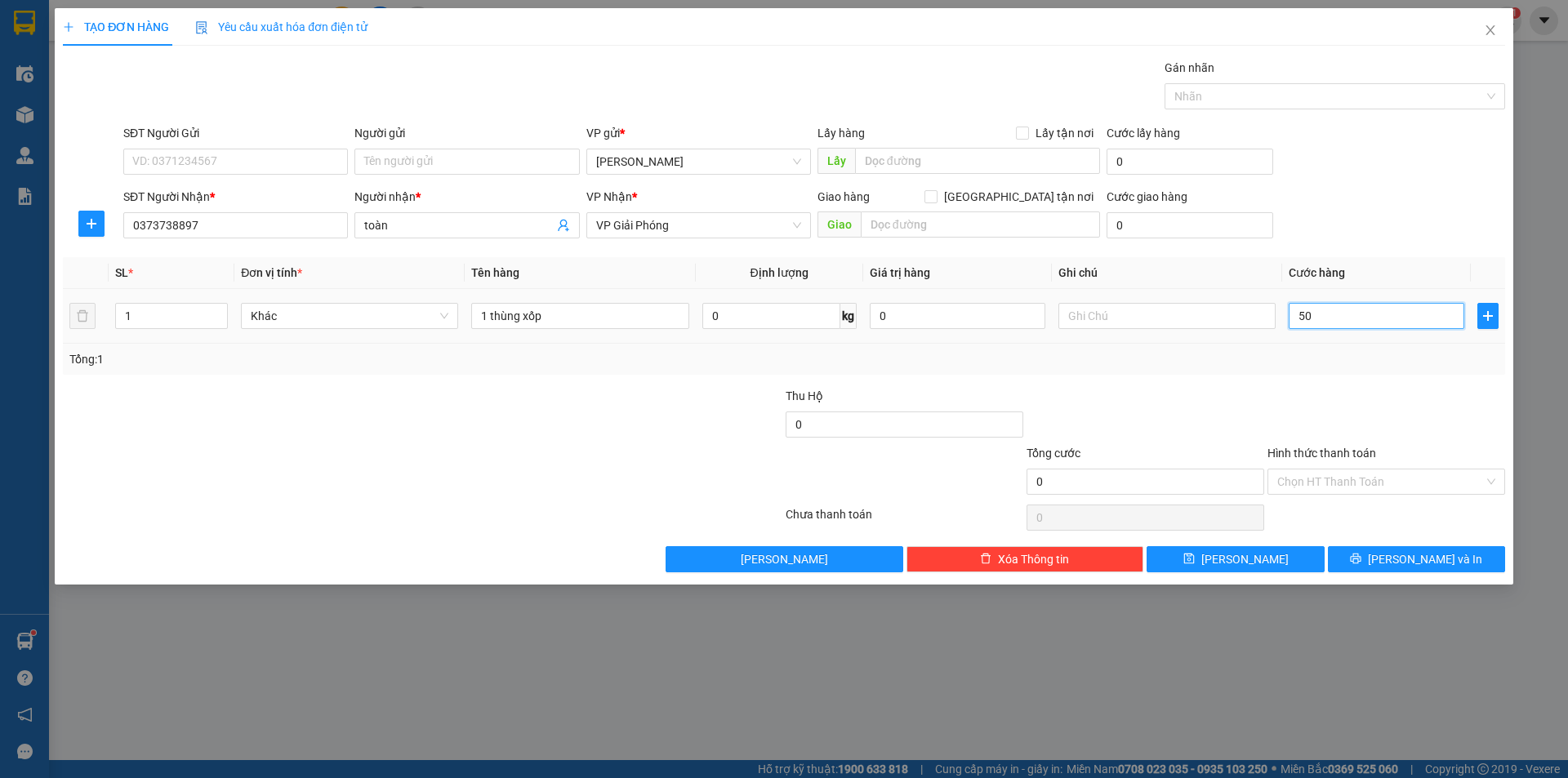
type input "50"
click at [1253, 359] on div "Tổng: 1" at bounding box center [783, 359] width 1429 height 18
type input "50.000"
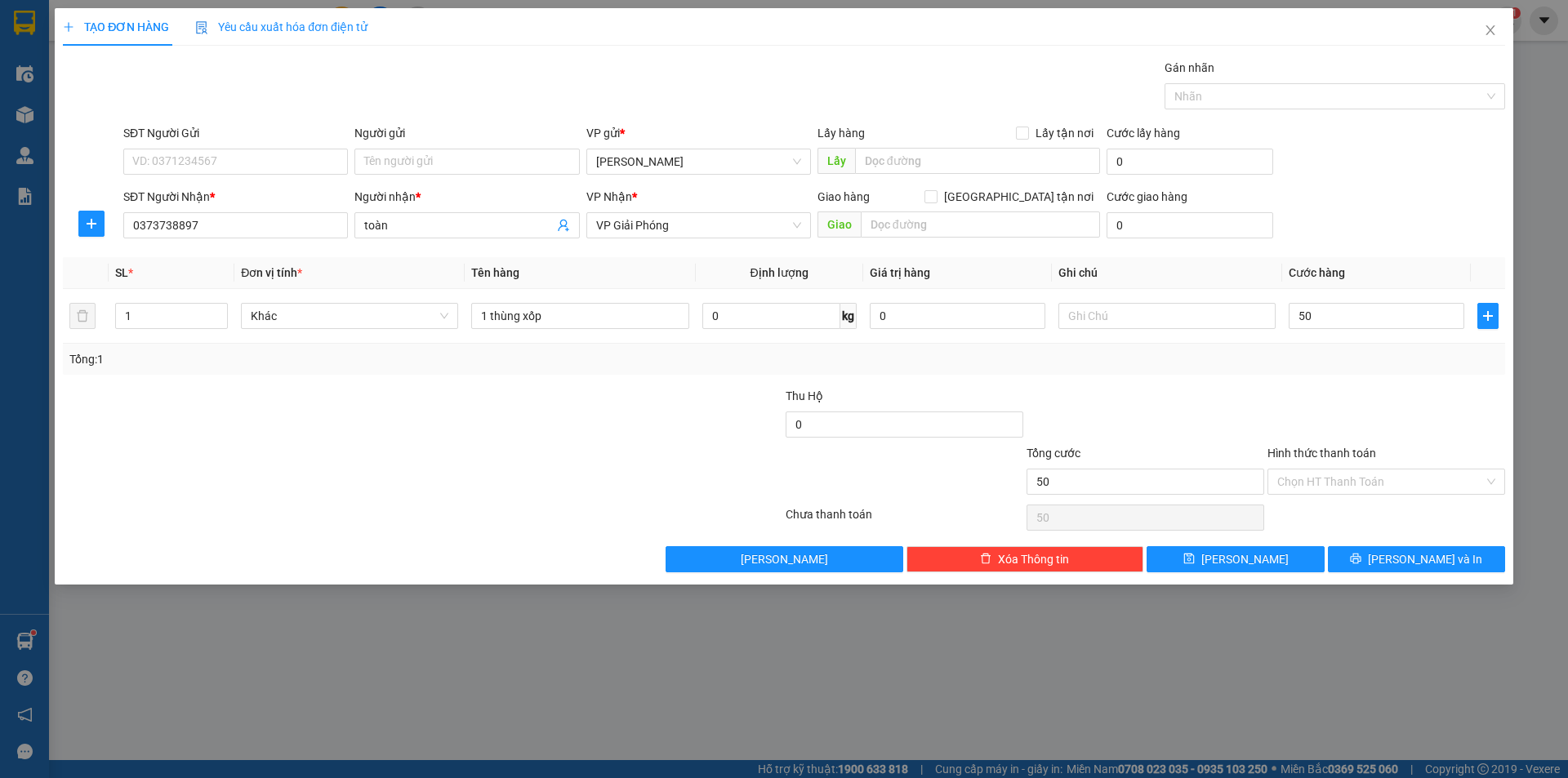
type input "50.000"
click at [1361, 559] on icon "printer" at bounding box center [1355, 559] width 12 height 12
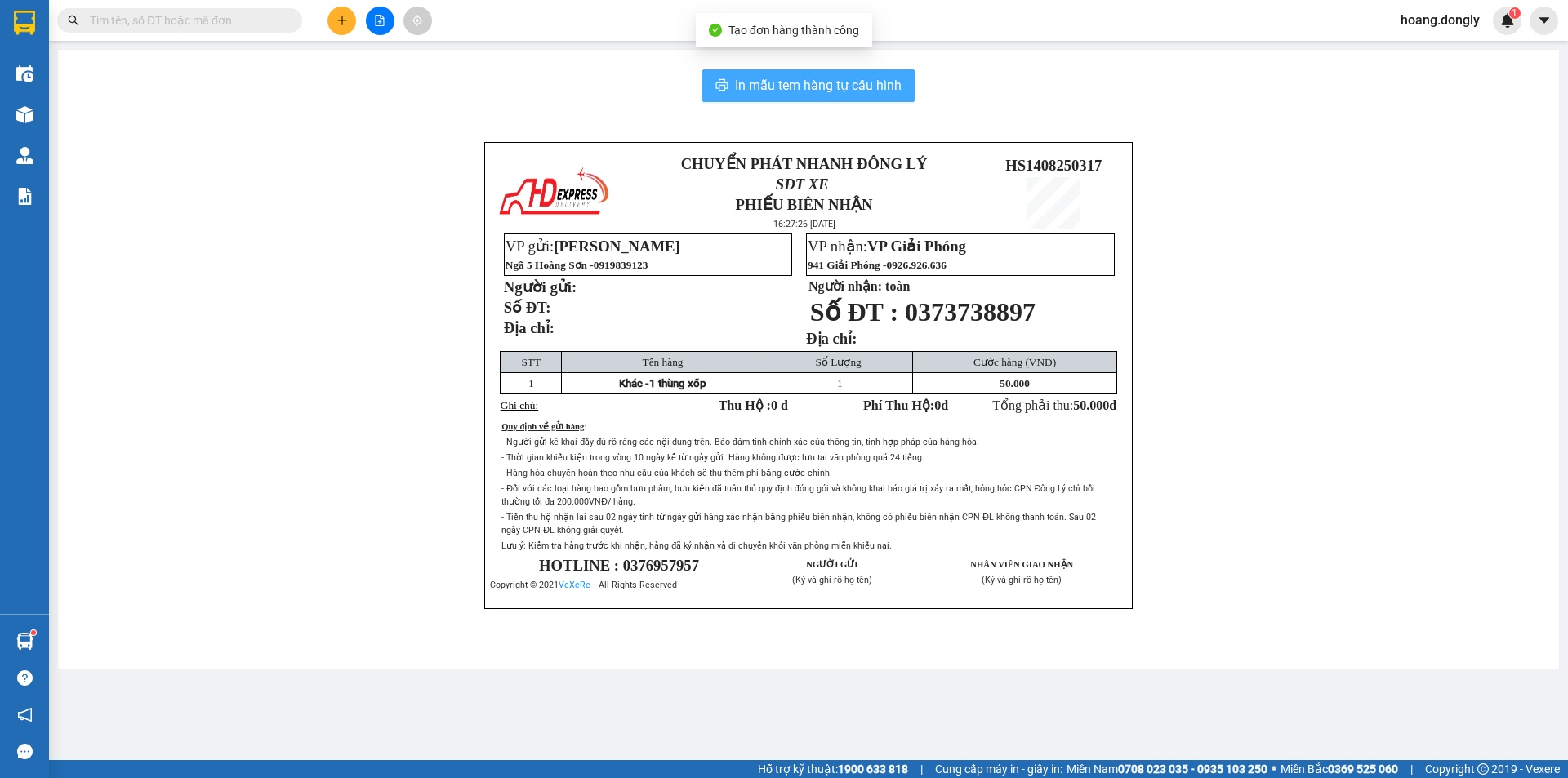
drag, startPoint x: 857, startPoint y: 86, endPoint x: 827, endPoint y: 98, distance: 32.3
click at [856, 85] on span "In mẫu tem hàng tự cấu hình" at bounding box center [818, 85] width 166 height 21
